Goal: Navigation & Orientation: Go to known website

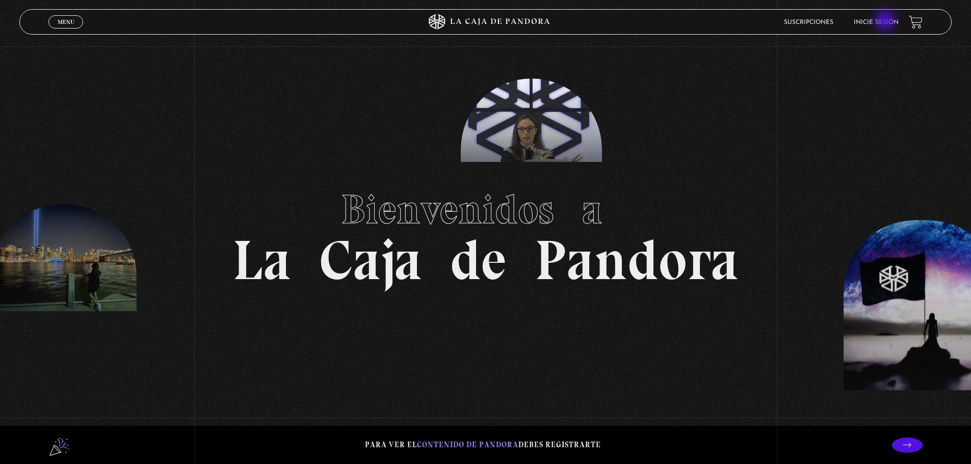
click at [886, 21] on link "Inicie sesión" at bounding box center [876, 22] width 45 height 6
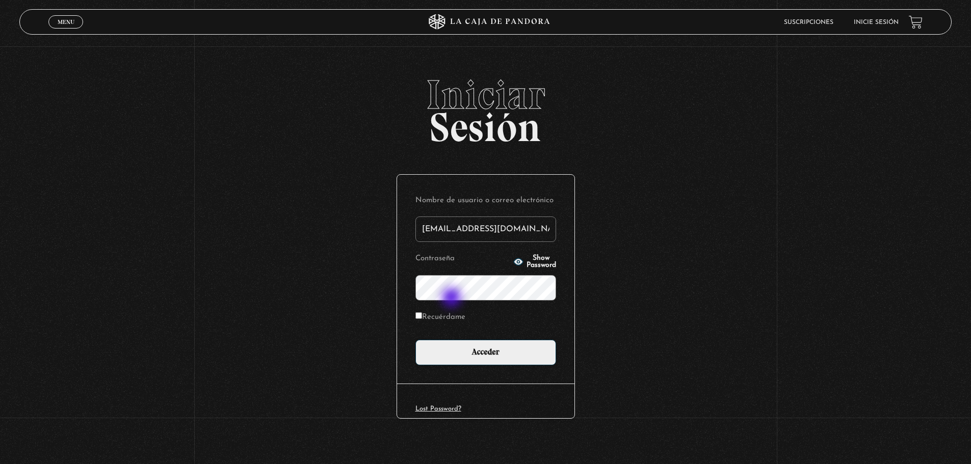
type input "gracielacon29@gmail.com"
click at [513, 257] on button "Show Password" at bounding box center [534, 262] width 43 height 14
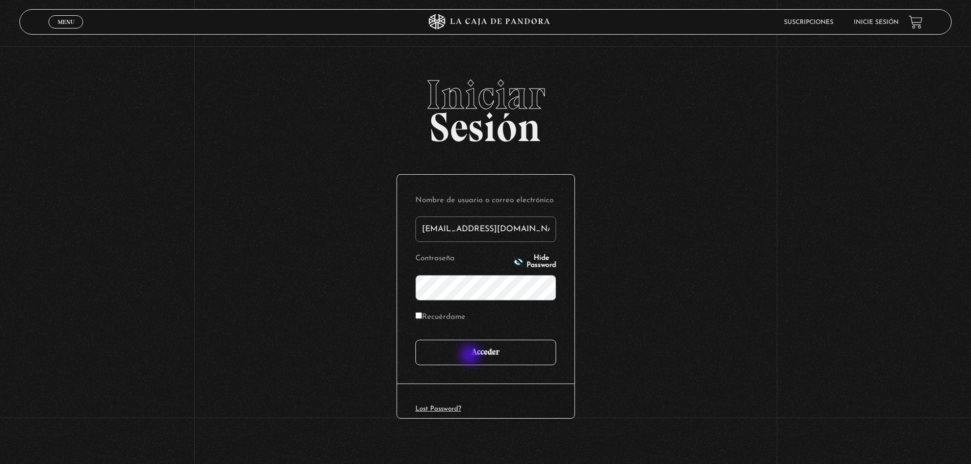
click at [471, 356] on input "Acceder" at bounding box center [485, 352] width 141 height 25
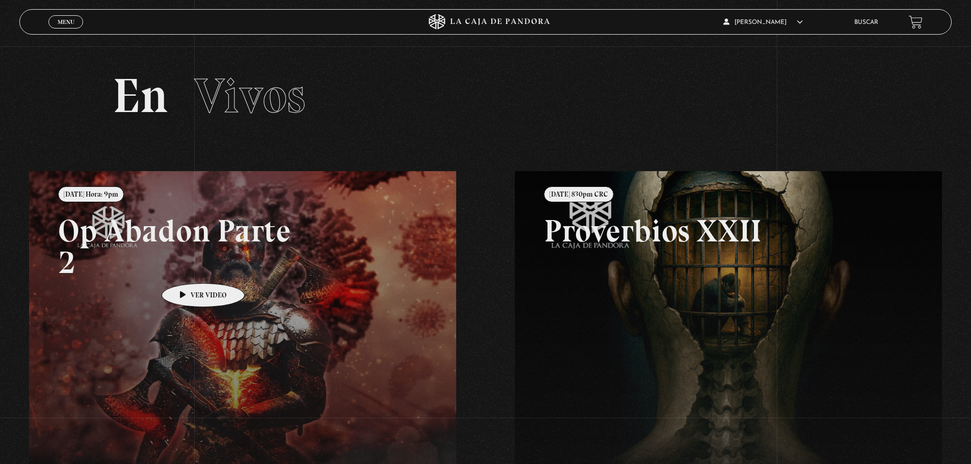
click at [187, 268] on link at bounding box center [514, 403] width 971 height 464
